Goal: Transaction & Acquisition: Purchase product/service

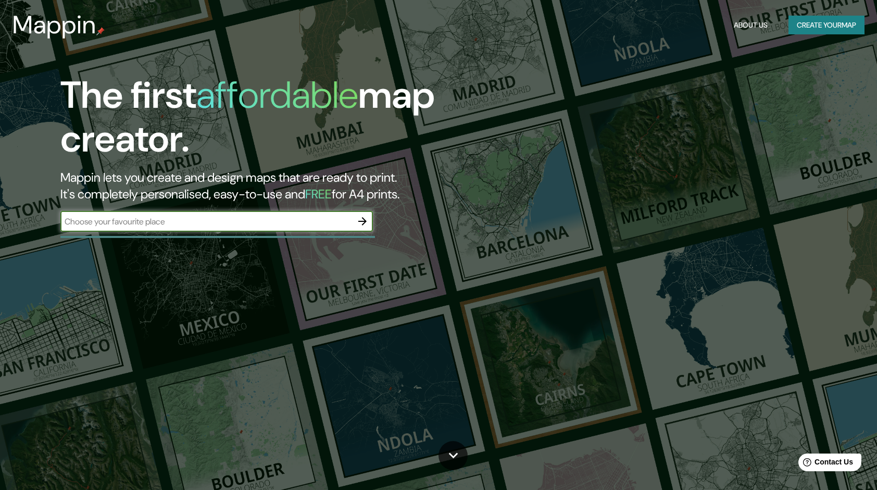
click at [256, 222] on input "text" at bounding box center [206, 222] width 292 height 12
type input "[GEOGRAPHIC_DATA]"
click at [367, 222] on icon "button" at bounding box center [362, 221] width 12 height 12
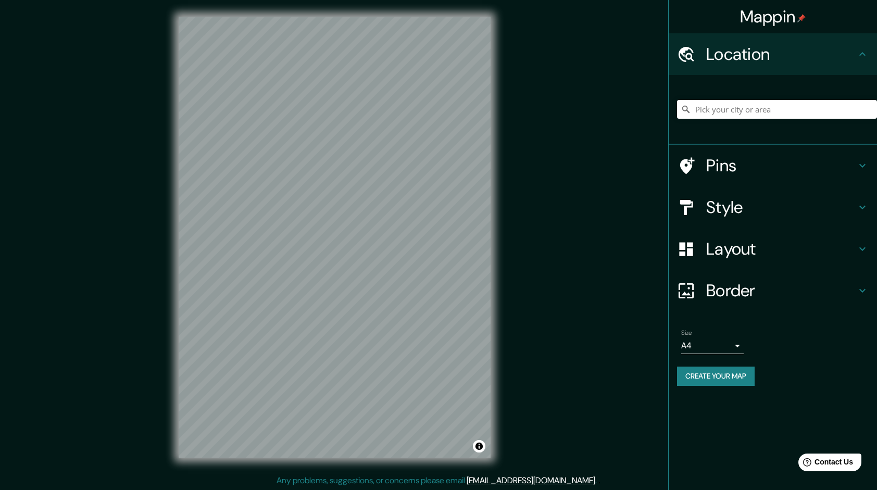
click at [727, 162] on h4 "Pins" at bounding box center [781, 165] width 150 height 21
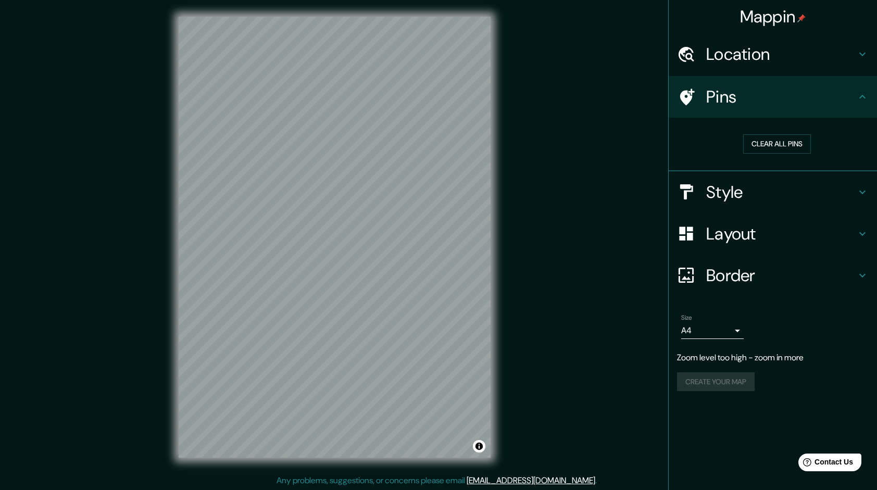
click at [747, 57] on h4 "Location" at bounding box center [781, 54] width 150 height 21
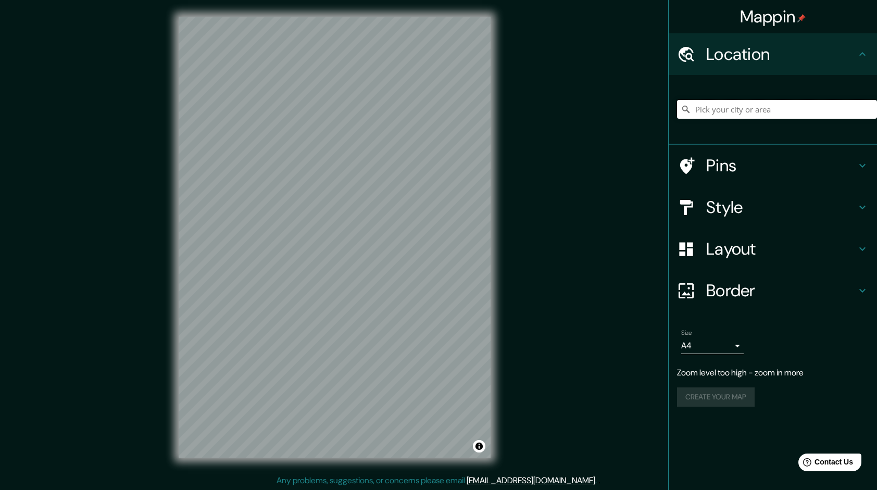
click at [731, 112] on input "Pick your city or area" at bounding box center [777, 109] width 200 height 19
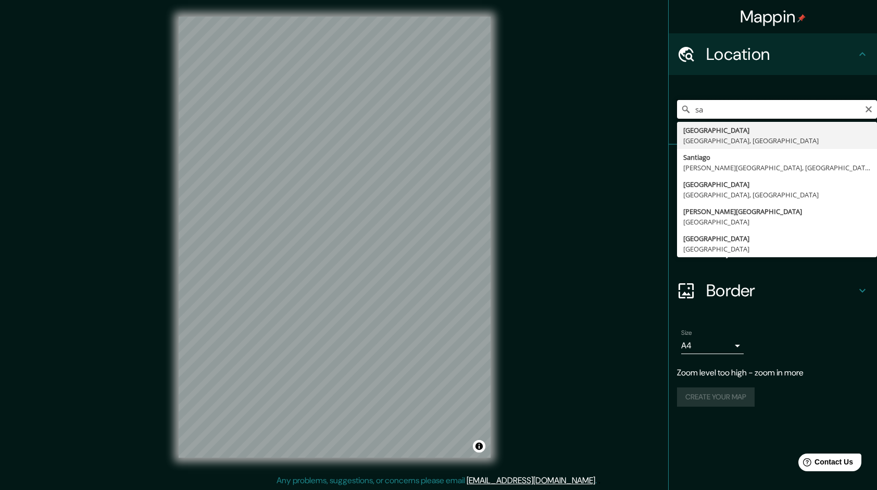
type input "s"
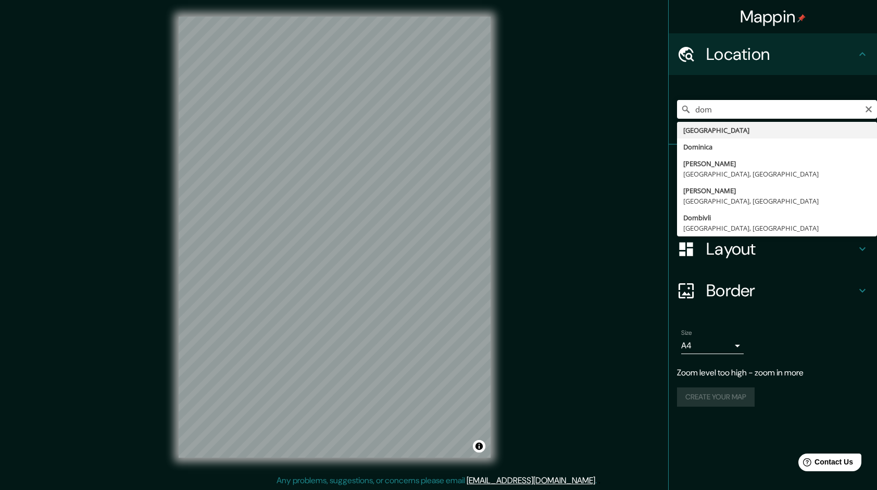
type input "[GEOGRAPHIC_DATA]"
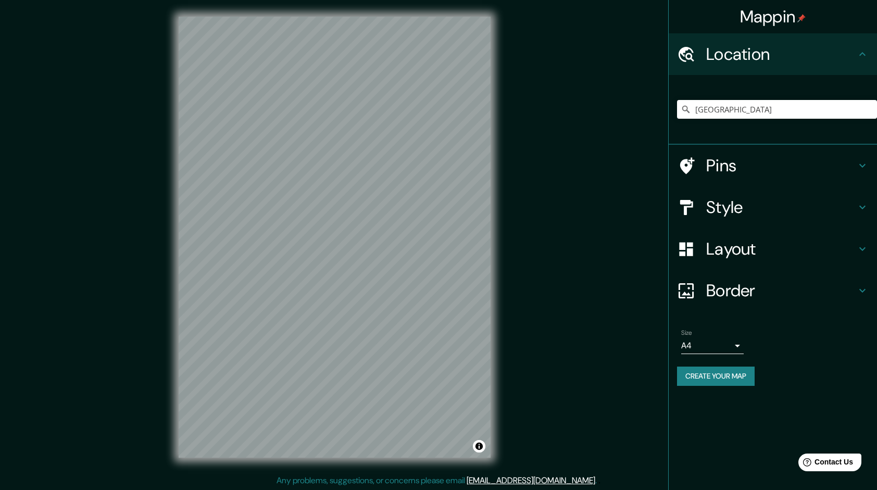
click at [725, 168] on h4 "Pins" at bounding box center [781, 165] width 150 height 21
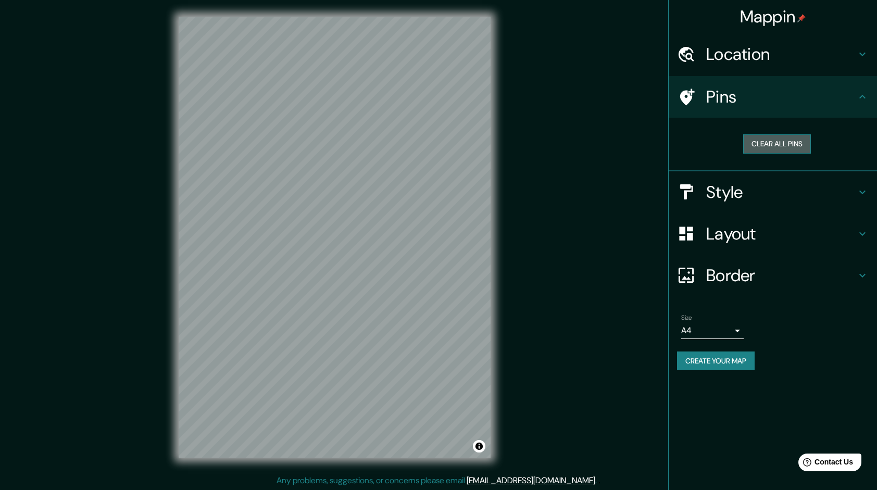
click at [767, 143] on button "Clear all pins" at bounding box center [777, 143] width 68 height 19
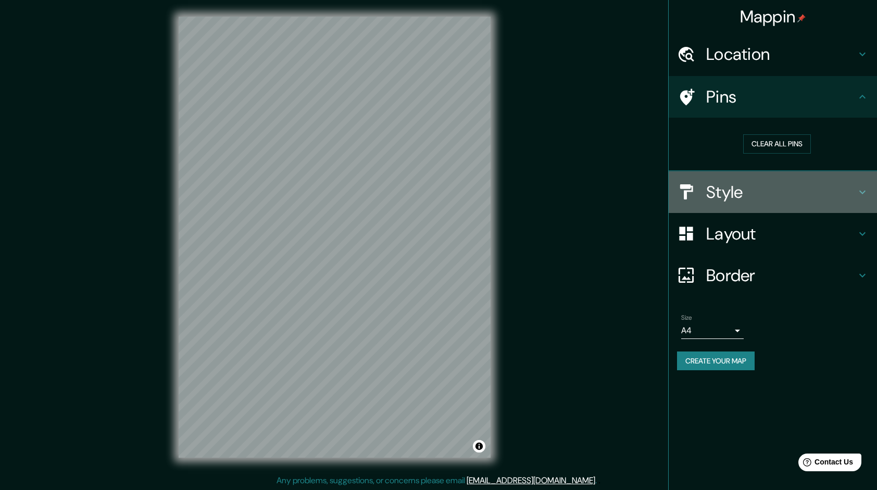
click at [747, 199] on h4 "Style" at bounding box center [781, 192] width 150 height 21
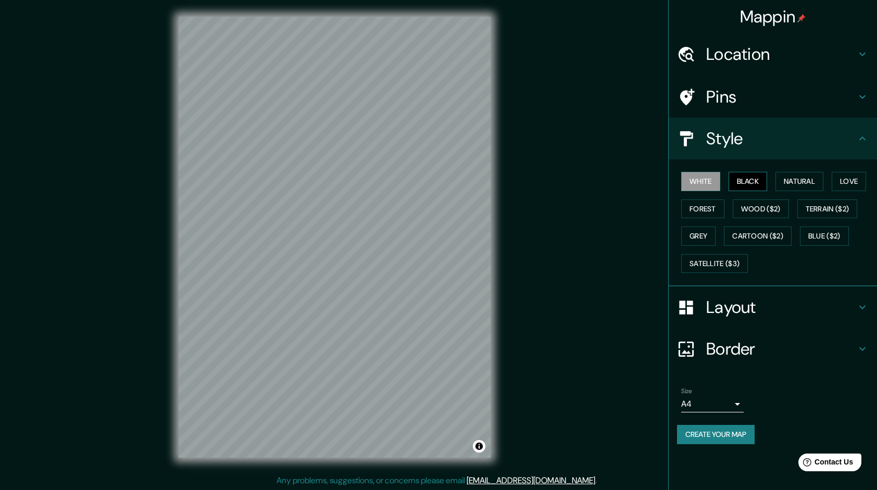
drag, startPoint x: 741, startPoint y: 171, endPoint x: 739, endPoint y: 177, distance: 6.8
click at [740, 173] on div "White Black Natural Love Forest Wood ($2) Terrain ($2) Grey Cartoon ($2) Blue (…" at bounding box center [777, 222] width 200 height 109
click at [737, 184] on button "Black" at bounding box center [747, 181] width 39 height 19
click at [716, 210] on button "Forest" at bounding box center [702, 208] width 43 height 19
click at [729, 350] on h4 "Border" at bounding box center [781, 348] width 150 height 21
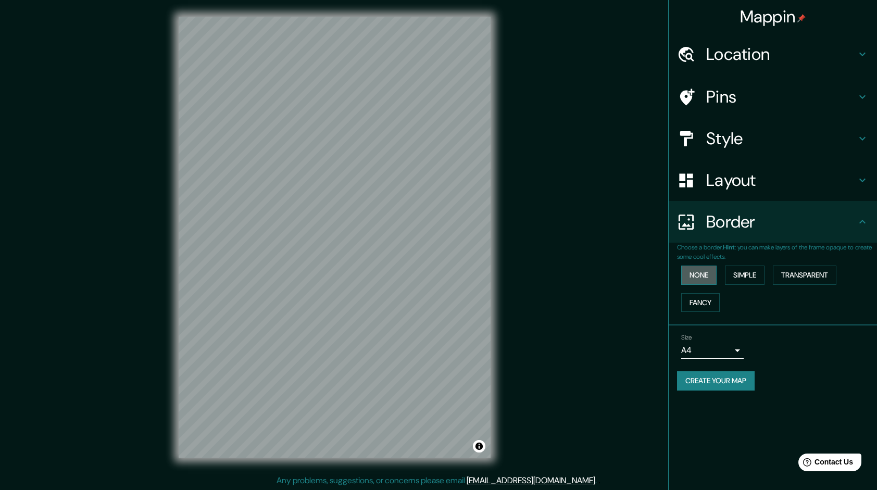
click at [700, 281] on button "None" at bounding box center [698, 274] width 35 height 19
click at [733, 275] on button "Simple" at bounding box center [745, 274] width 40 height 19
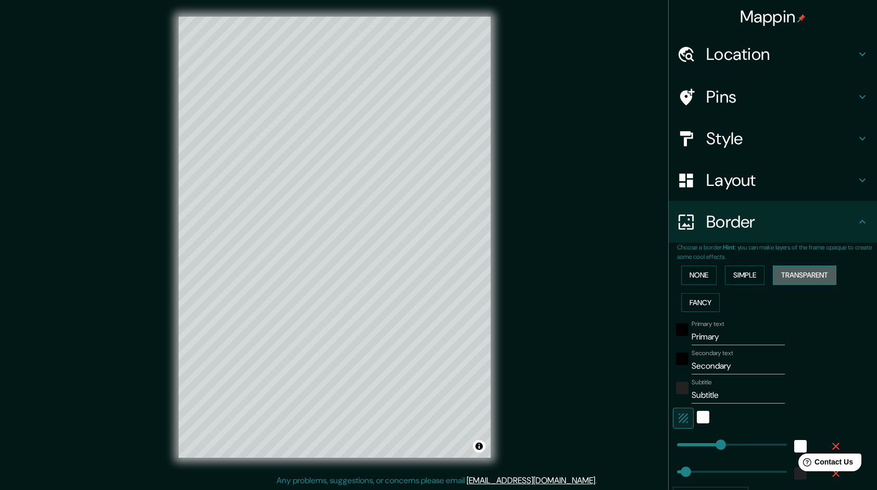
click at [799, 274] on button "Transparent" at bounding box center [804, 274] width 64 height 19
drag, startPoint x: 753, startPoint y: 280, endPoint x: 745, endPoint y: 280, distance: 7.3
click at [752, 280] on button "Simple" at bounding box center [745, 274] width 40 height 19
click at [695, 276] on button "None" at bounding box center [698, 274] width 35 height 19
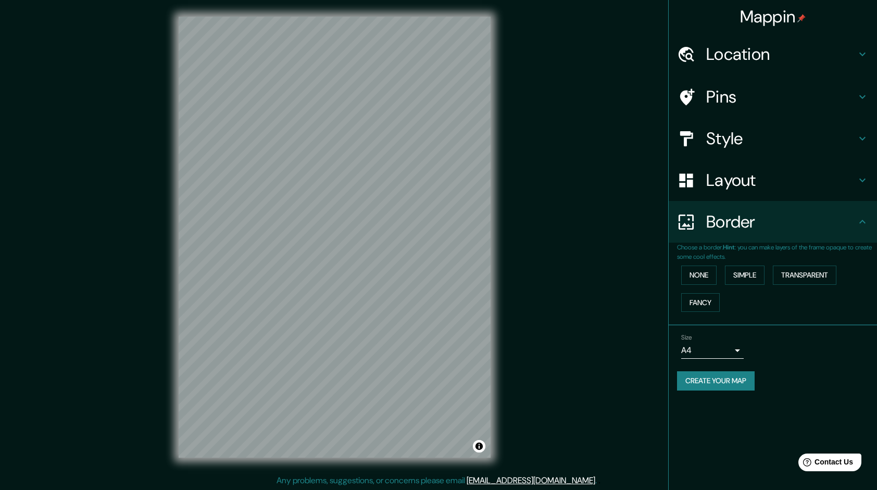
click at [724, 191] on h4 "Layout" at bounding box center [781, 180] width 150 height 21
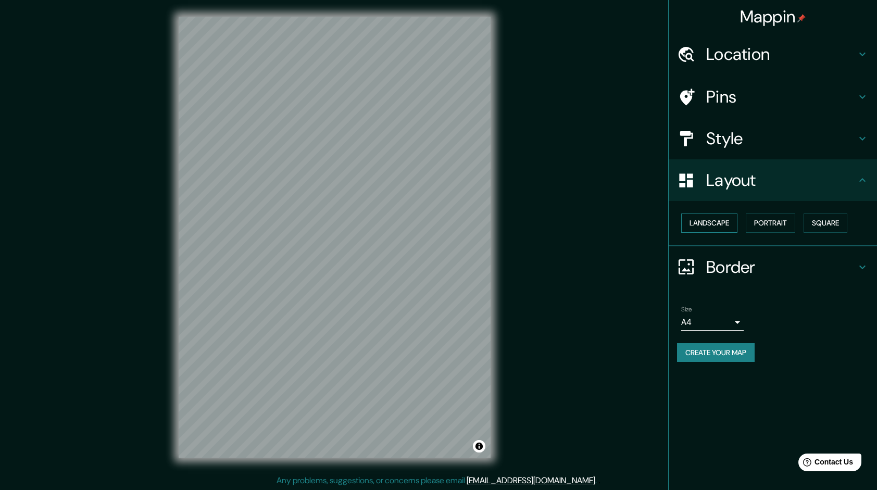
click at [716, 226] on button "Landscape" at bounding box center [709, 222] width 56 height 19
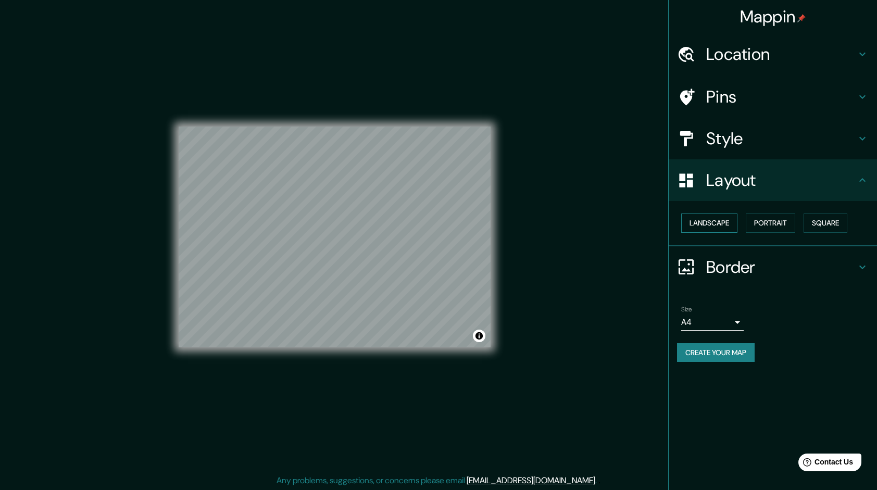
click at [720, 225] on button "Landscape" at bounding box center [709, 222] width 56 height 19
click at [782, 222] on button "Portrait" at bounding box center [769, 222] width 49 height 19
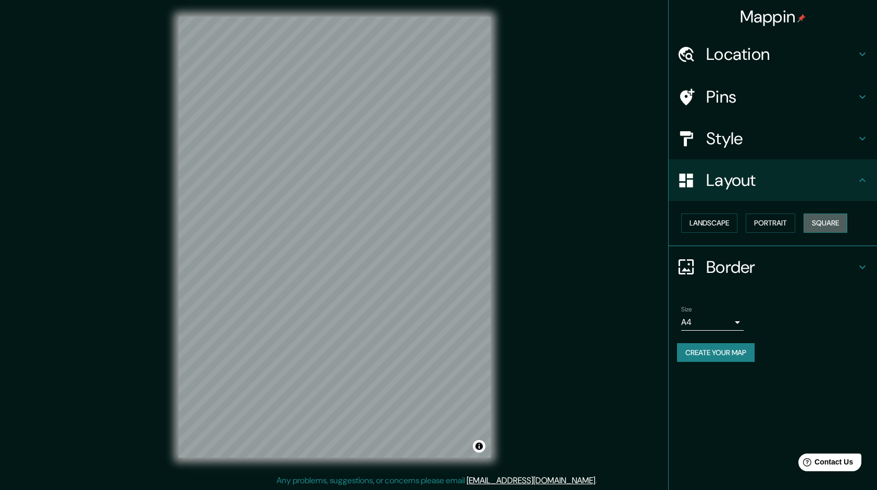
click at [811, 220] on button "Square" at bounding box center [825, 222] width 44 height 19
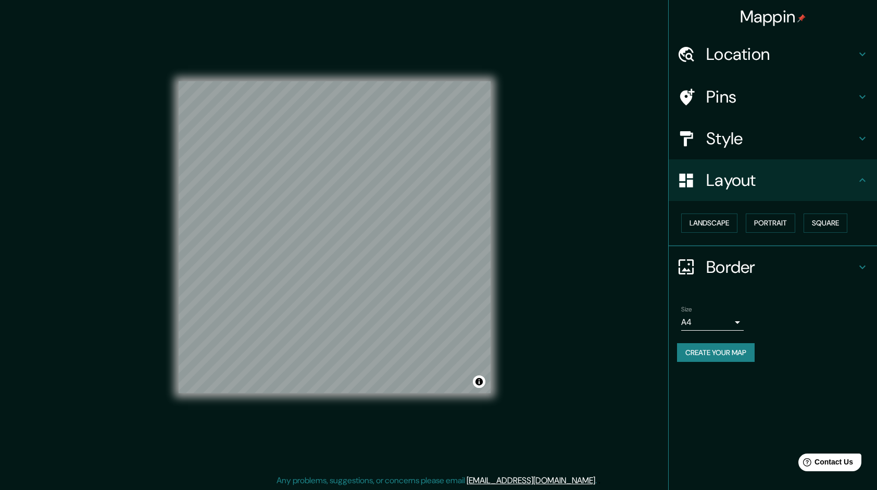
click at [784, 212] on div "Landscape [GEOGRAPHIC_DATA]" at bounding box center [777, 223] width 200 height 28
click at [707, 220] on button "Landscape" at bounding box center [709, 222] width 56 height 19
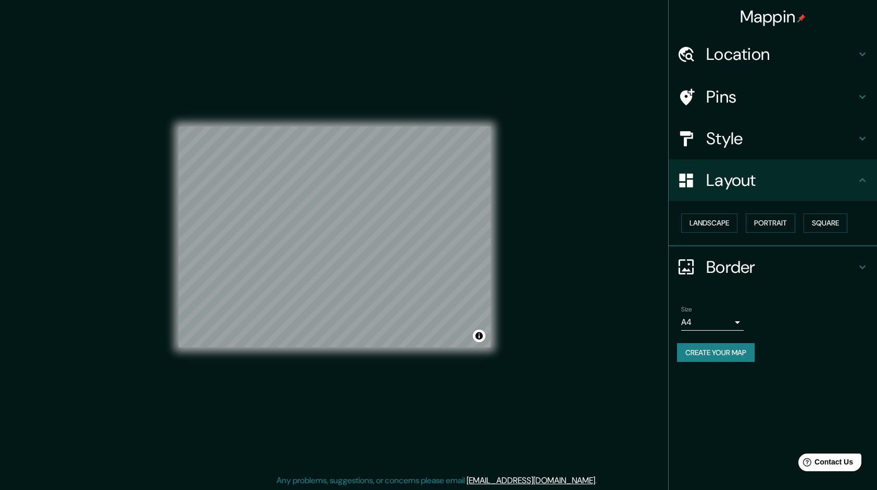
click at [745, 221] on div "Landscape [GEOGRAPHIC_DATA]" at bounding box center [777, 223] width 200 height 28
click at [771, 220] on button "Portrait" at bounding box center [769, 222] width 49 height 19
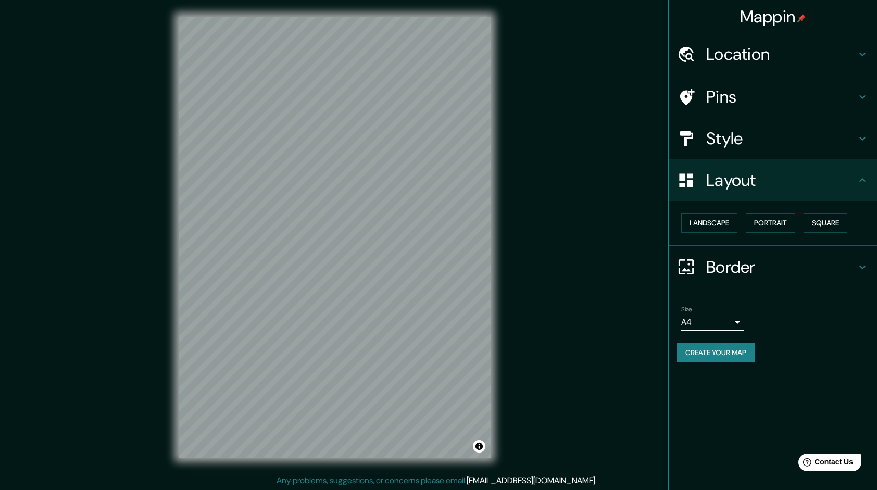
click at [755, 79] on div "Pins" at bounding box center [772, 97] width 208 height 42
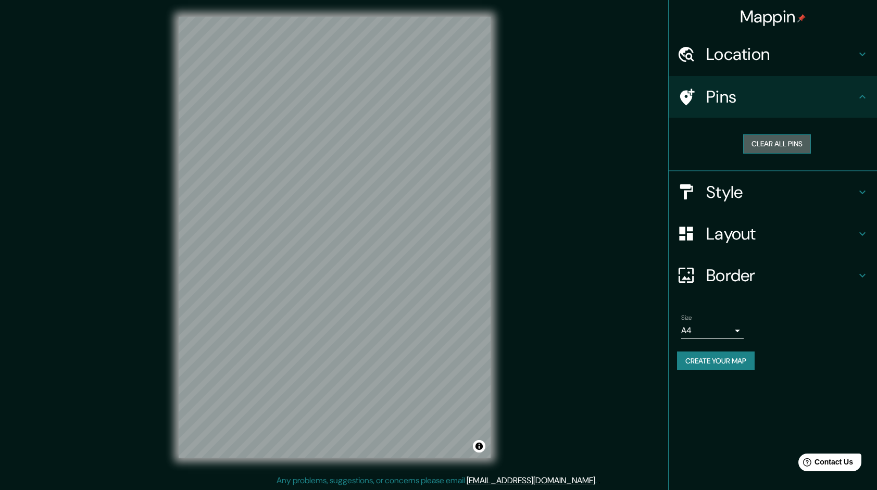
click at [776, 140] on button "Clear all pins" at bounding box center [777, 143] width 68 height 19
click at [844, 98] on h4 "Pins" at bounding box center [781, 96] width 150 height 21
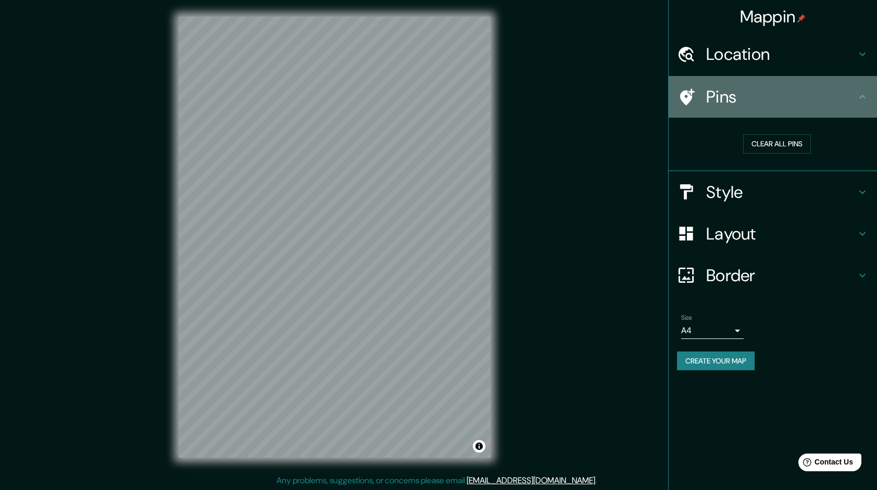
click at [674, 81] on div "Pins" at bounding box center [772, 97] width 208 height 42
click at [685, 93] on icon at bounding box center [687, 96] width 15 height 17
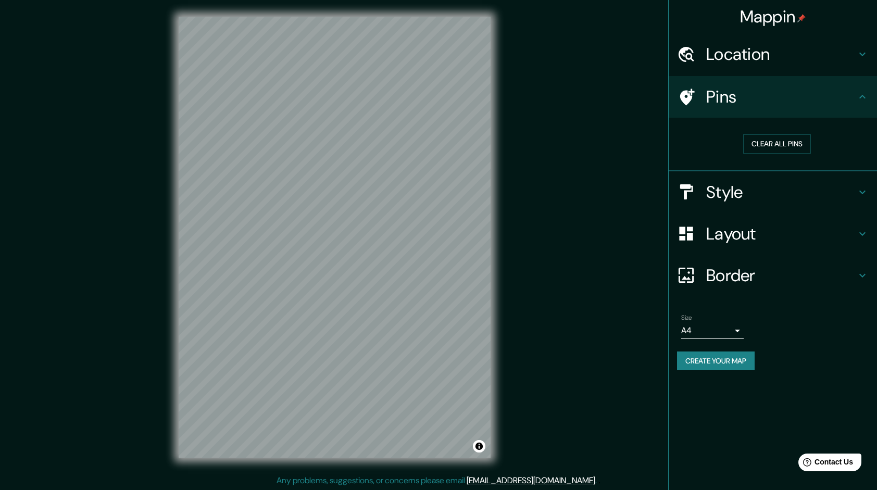
drag, startPoint x: 772, startPoint y: 136, endPoint x: 699, endPoint y: 119, distance: 75.4
click at [699, 119] on div "Clear all pins" at bounding box center [772, 145] width 208 height 54
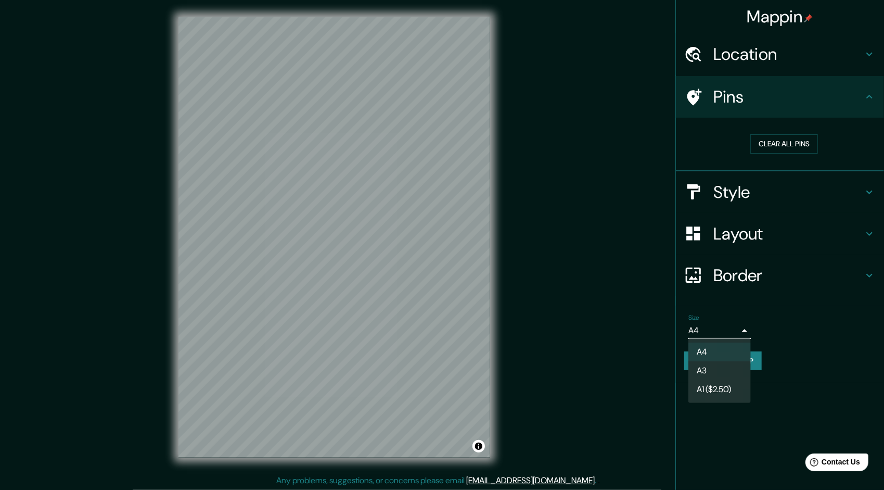
click at [718, 324] on body "Mappin Location [GEOGRAPHIC_DATA] Pins Clear all pins Style Layout Border Choos…" at bounding box center [442, 245] width 884 height 490
click at [706, 370] on li "A3" at bounding box center [720, 370] width 62 height 19
type input "a4"
click at [723, 331] on body "Mappin Location [GEOGRAPHIC_DATA] Pins Clear all pins Style Layout Border Choos…" at bounding box center [442, 245] width 884 height 490
click at [719, 336] on div at bounding box center [442, 245] width 884 height 490
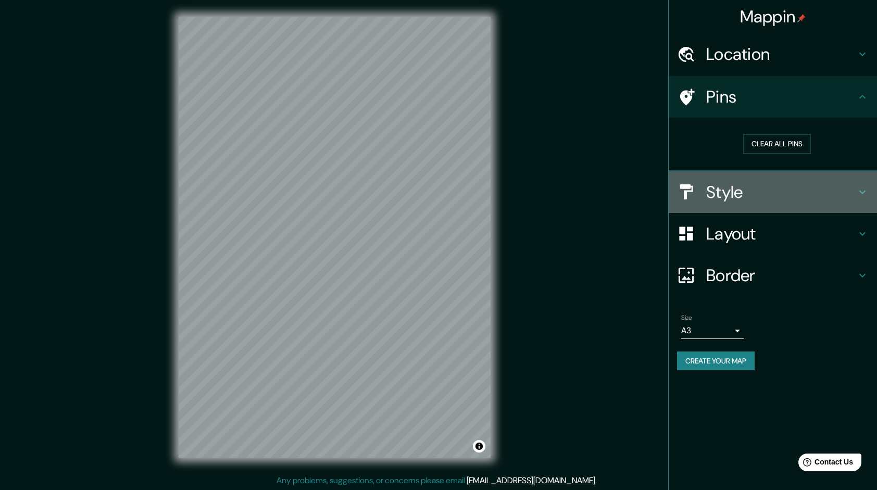
click at [775, 188] on h4 "Style" at bounding box center [781, 192] width 150 height 21
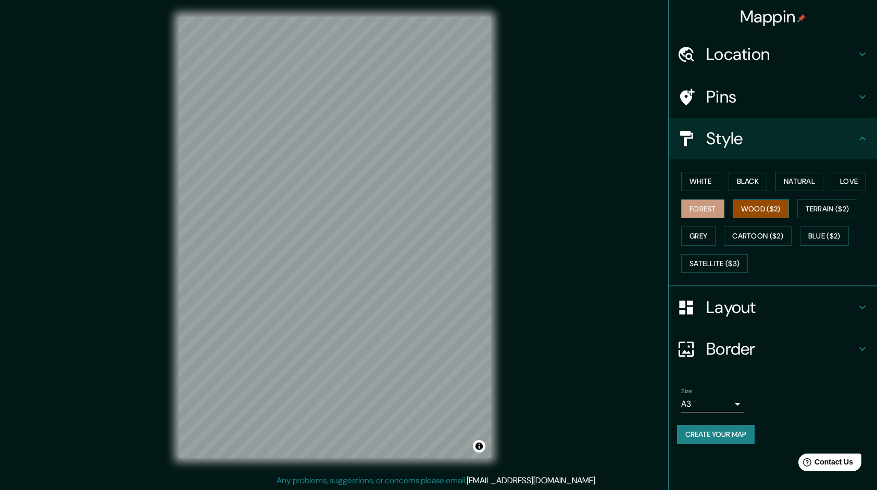
click at [768, 202] on button "Wood ($2)" at bounding box center [760, 208] width 56 height 19
click at [789, 230] on button "Cartoon ($2)" at bounding box center [758, 235] width 68 height 19
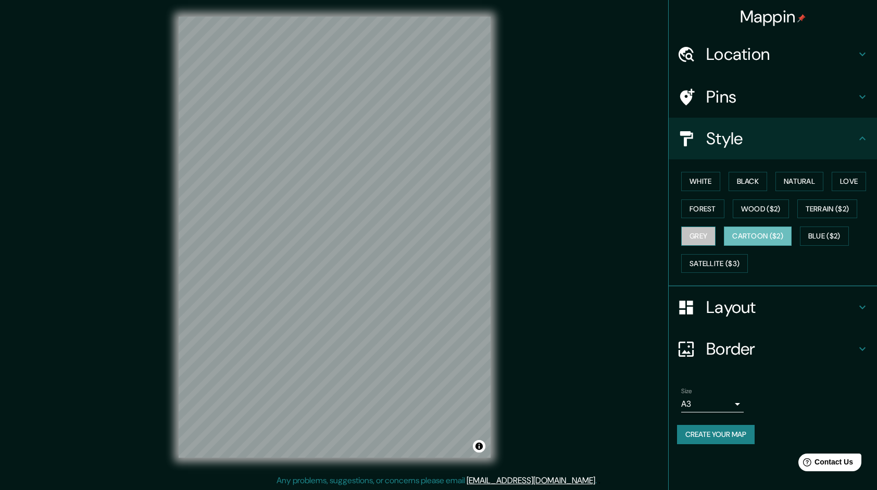
click at [702, 230] on button "Grey" at bounding box center [698, 235] width 34 height 19
